Goal: Task Accomplishment & Management: Manage account settings

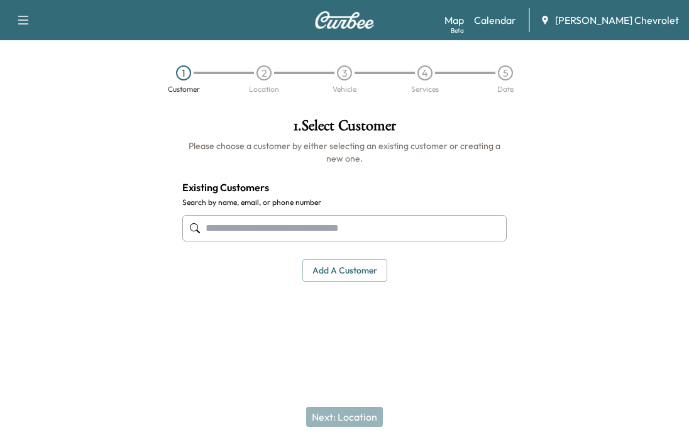
click at [516, 23] on link "Calendar" at bounding box center [495, 20] width 42 height 15
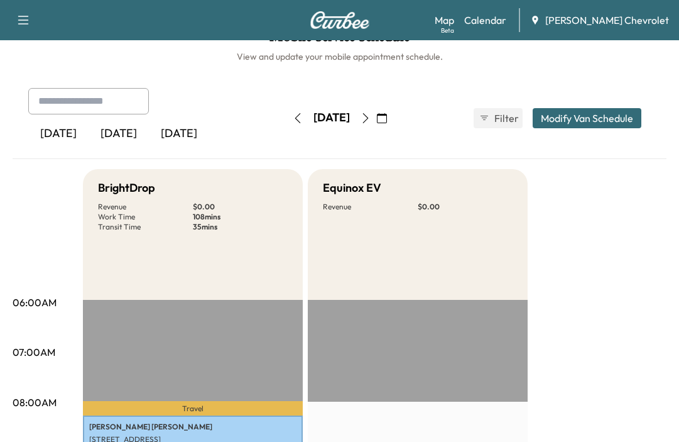
scroll to position [15, 0]
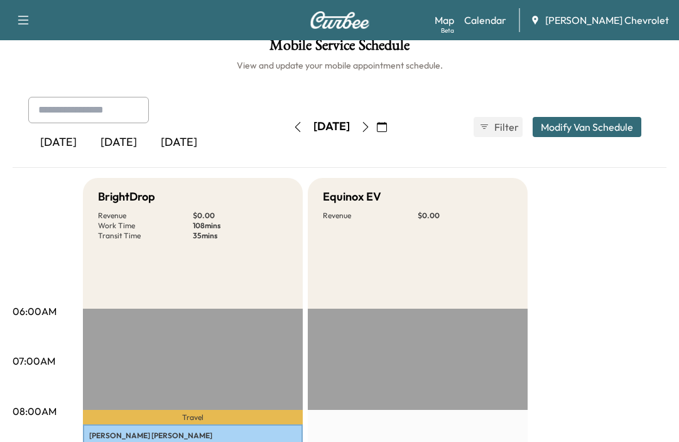
drag, startPoint x: 408, startPoint y: 124, endPoint x: 436, endPoint y: 131, distance: 29.1
click at [371, 123] on icon "button" at bounding box center [366, 127] width 10 height 10
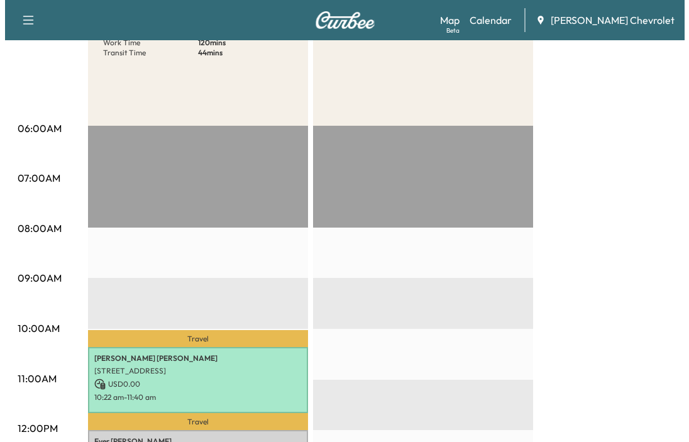
scroll to position [377, 0]
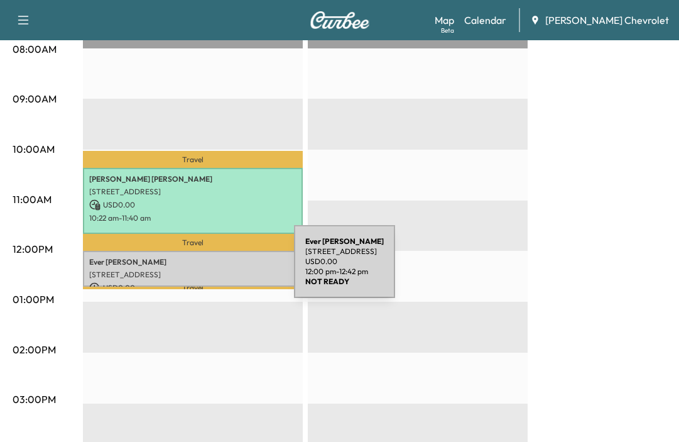
click at [200, 270] on p "[STREET_ADDRESS]" at bounding box center [192, 275] width 207 height 10
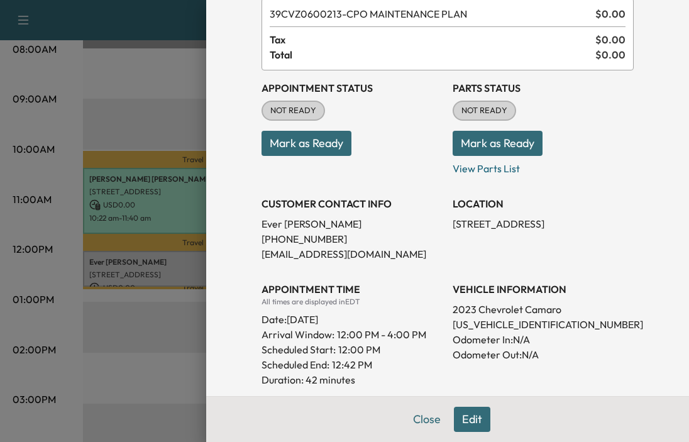
scroll to position [189, 0]
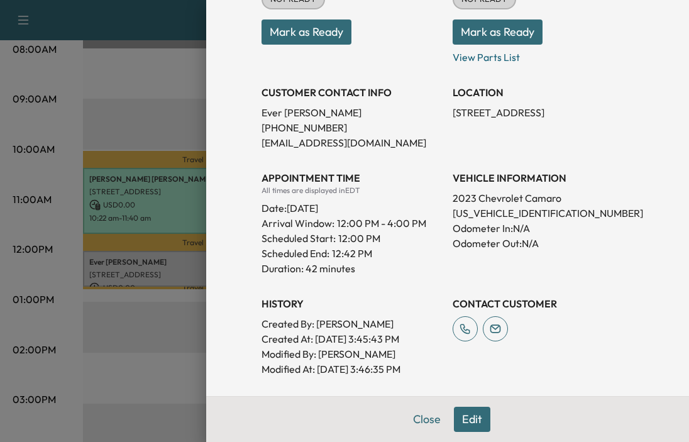
click at [503, 216] on p "[US_VEHICLE_IDENTIFICATION_NUMBER]" at bounding box center [542, 212] width 181 height 15
copy p "[US_VEHICLE_IDENTIFICATION_NUMBER]"
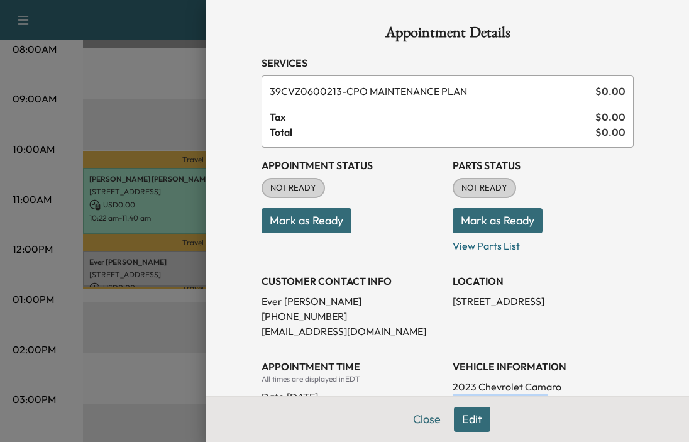
click at [282, 223] on button "Mark as Ready" at bounding box center [306, 220] width 90 height 25
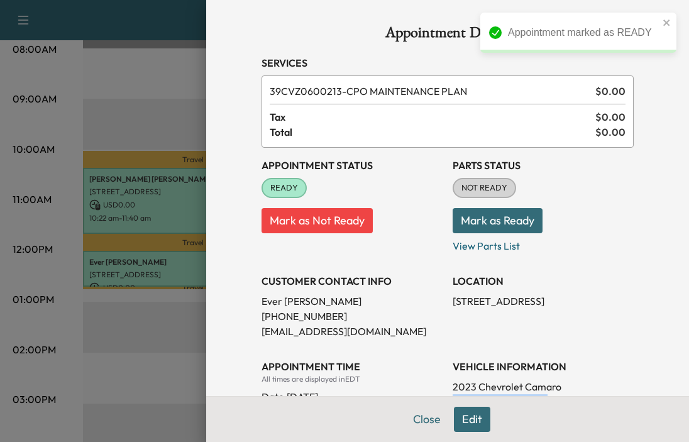
click at [485, 227] on button "Mark as Ready" at bounding box center [497, 220] width 90 height 25
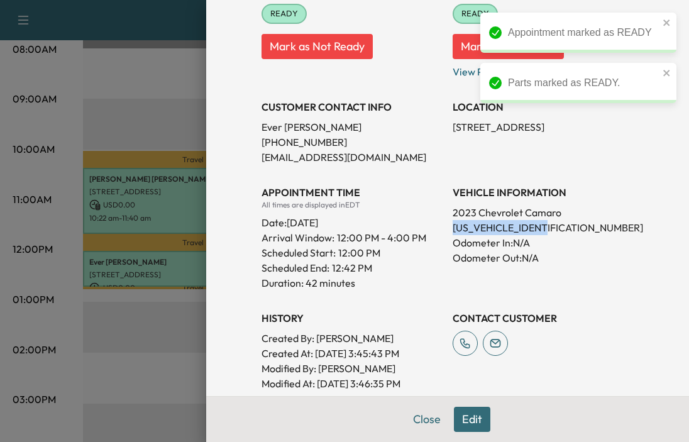
scroll to position [189, 0]
